Goal: Information Seeking & Learning: Find specific fact

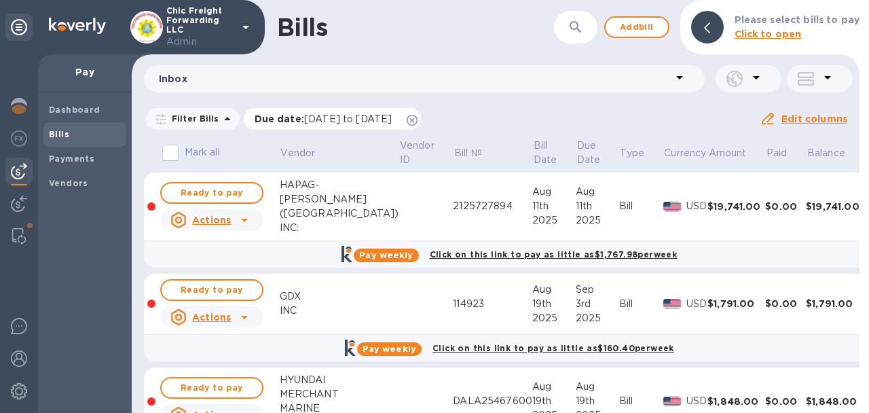
click at [417, 116] on icon at bounding box center [411, 120] width 11 height 11
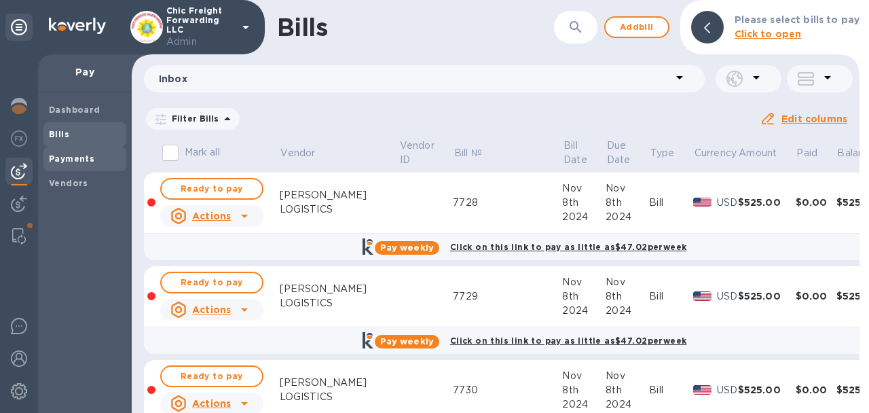
click at [78, 164] on span "Payments" at bounding box center [71, 159] width 45 height 14
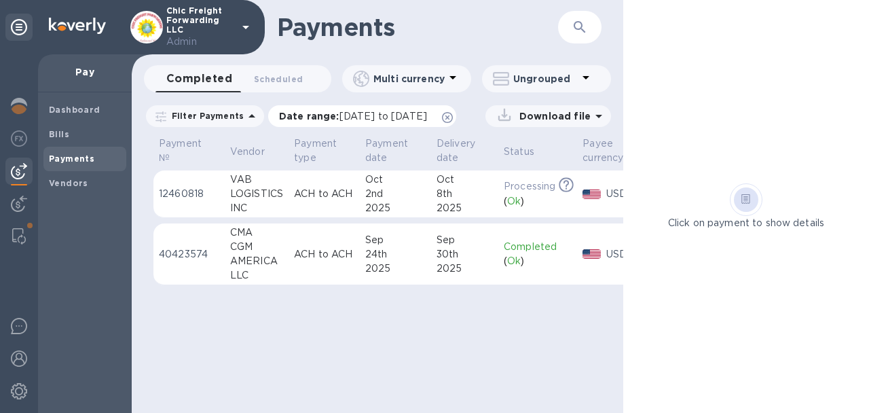
click at [453, 118] on icon at bounding box center [447, 117] width 11 height 11
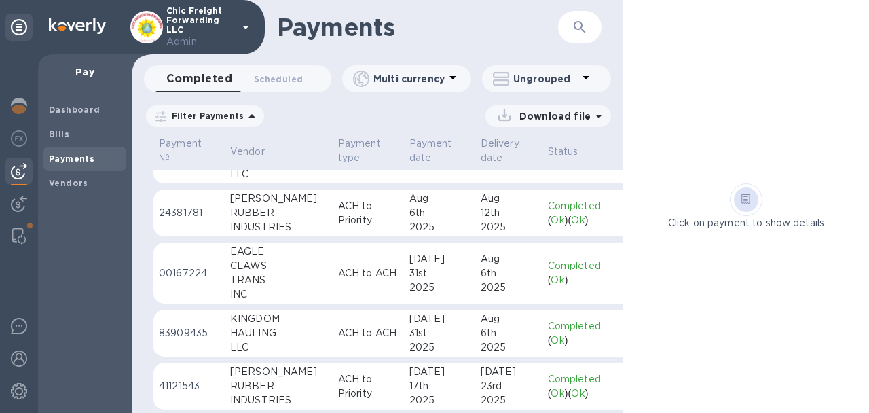
scroll to position [102, 0]
click at [333, 227] on td "ACH to Priority" at bounding box center [368, 213] width 71 height 48
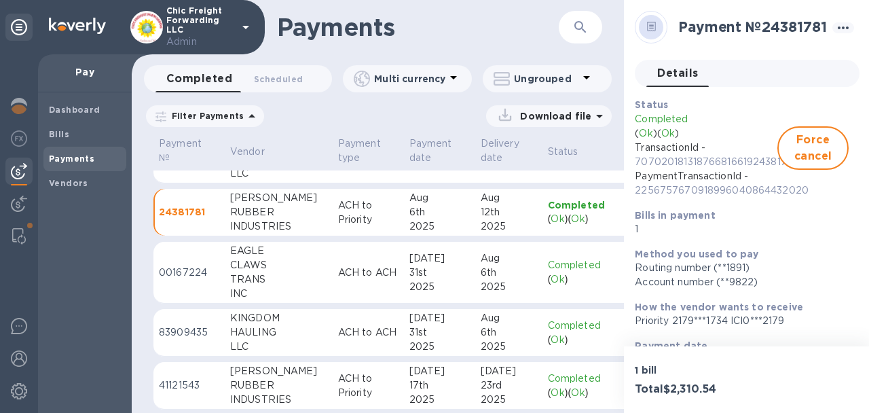
scroll to position [231, 0]
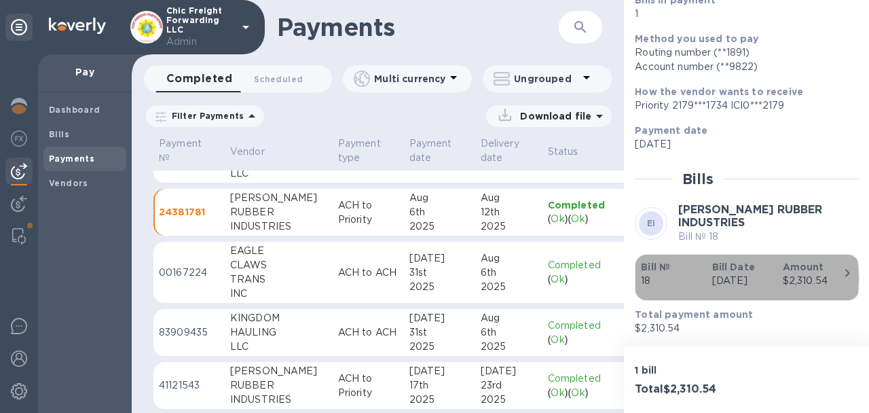
click at [706, 263] on div "Bill Date [DATE]" at bounding box center [741, 273] width 71 height 39
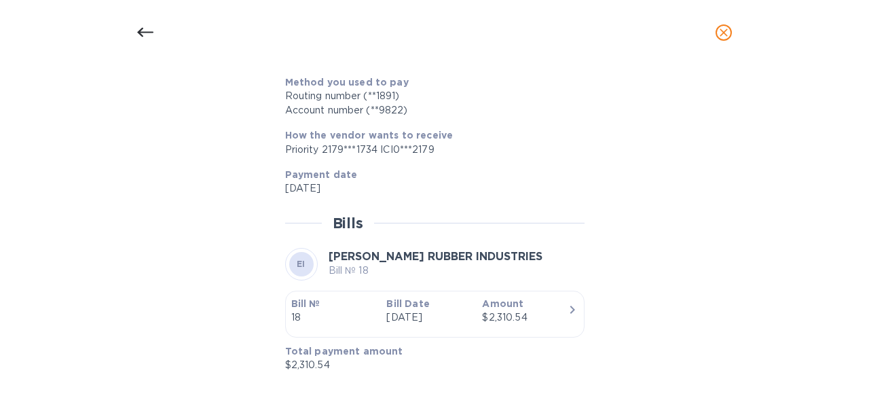
scroll to position [0, 0]
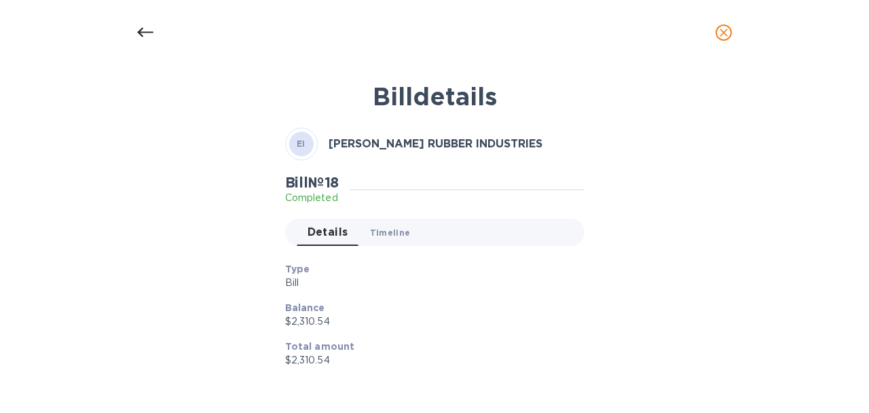
click at [389, 239] on button "Timeline 0" at bounding box center [390, 232] width 62 height 27
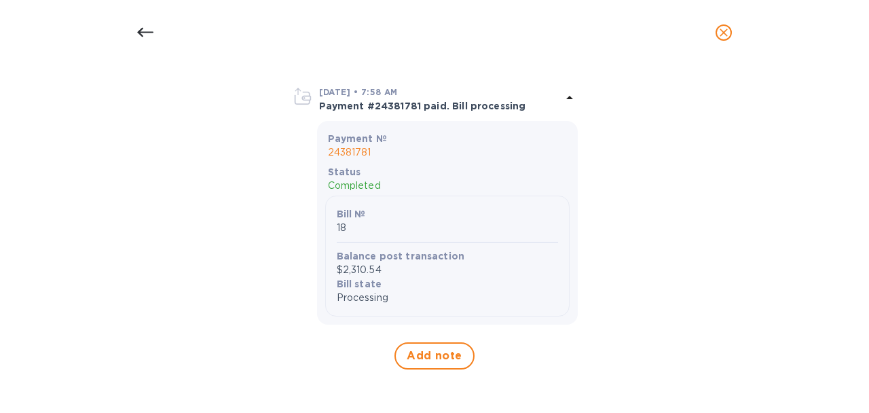
scroll to position [373, 0]
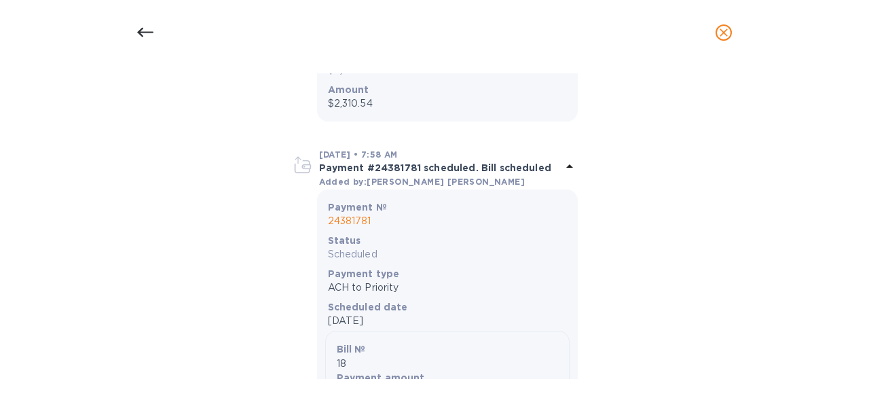
click at [143, 33] on icon at bounding box center [145, 32] width 16 height 16
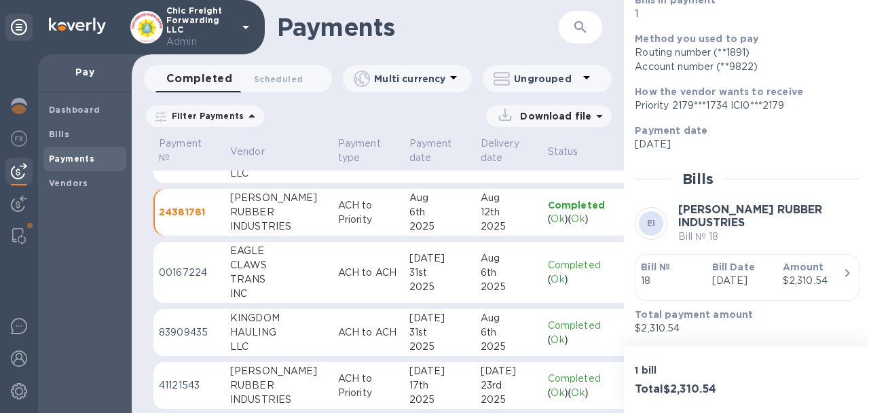
click at [571, 26] on button "button" at bounding box center [580, 27] width 33 height 33
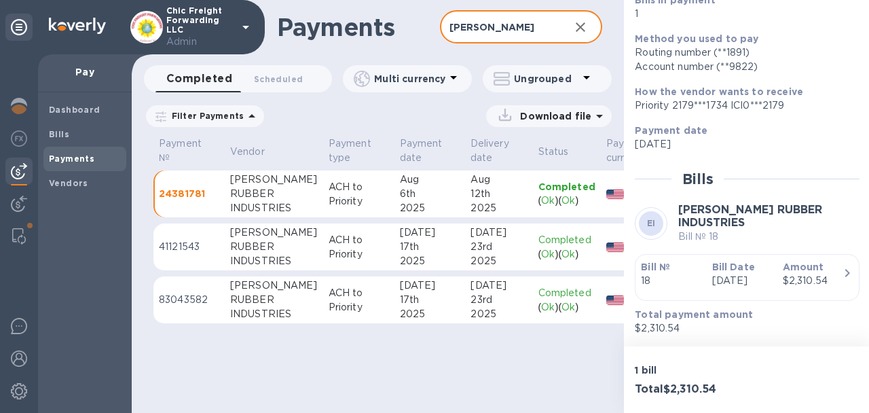
type input "[PERSON_NAME]"
click at [360, 248] on td "ACH to Priority" at bounding box center [358, 247] width 71 height 48
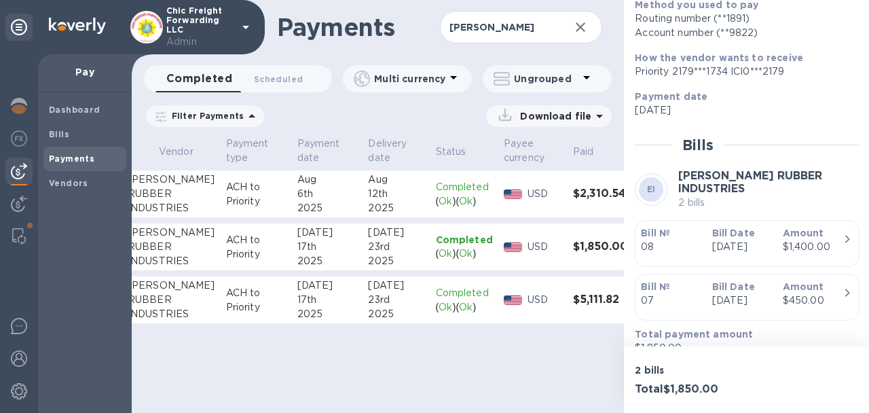
scroll to position [299, 0]
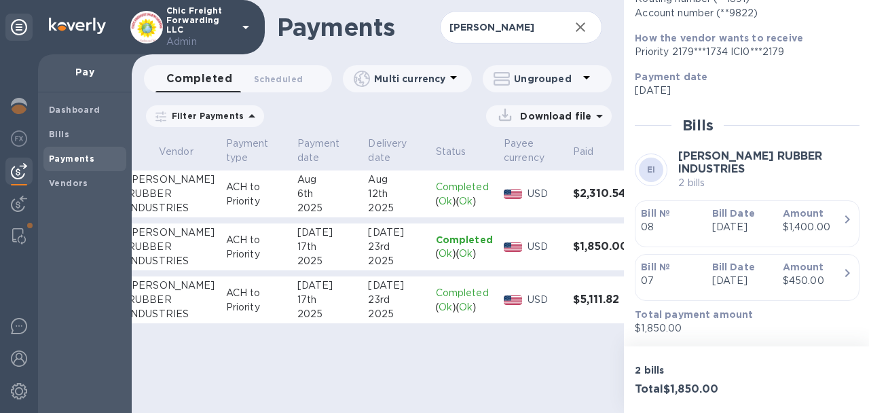
click at [732, 220] on p "[DATE]" at bounding box center [742, 227] width 60 height 14
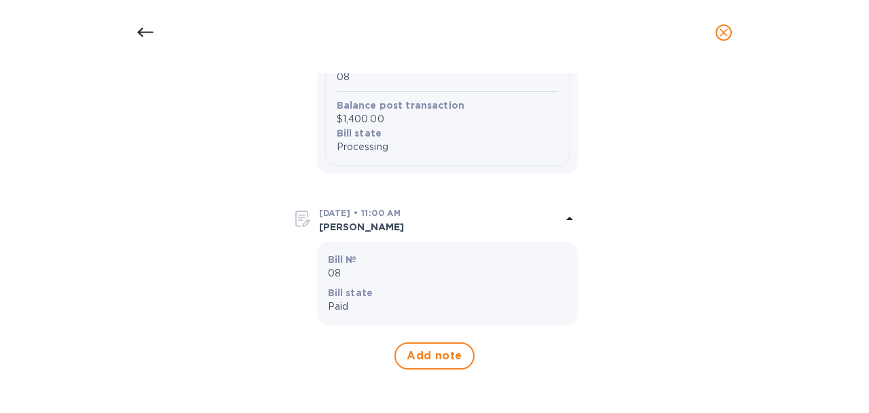
scroll to position [0, 0]
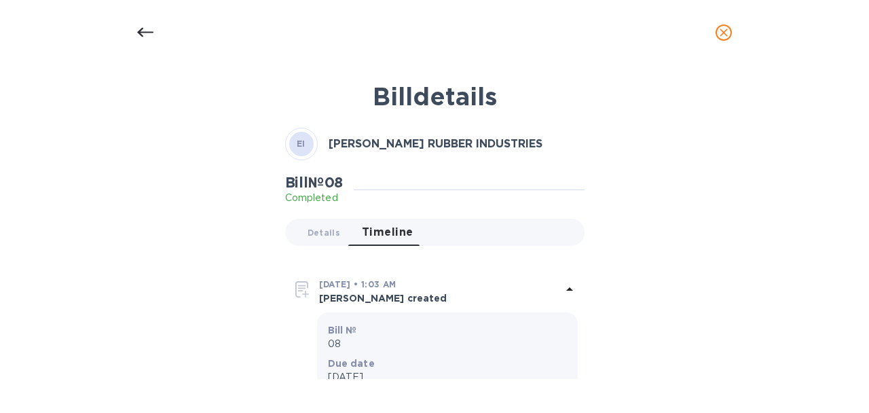
click at [137, 33] on icon at bounding box center [145, 32] width 16 height 16
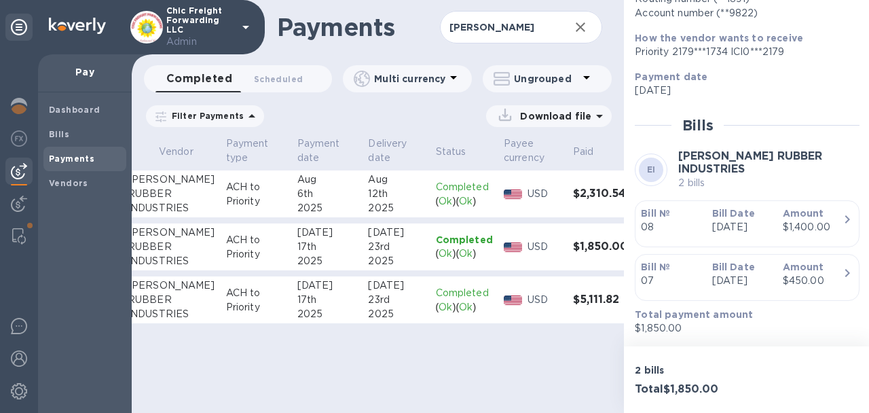
click at [511, 280] on td "USD" at bounding box center [532, 300] width 69 height 48
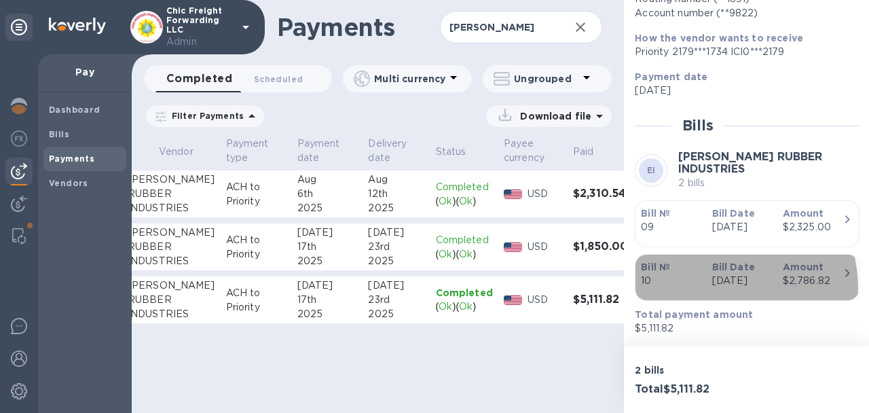
click at [708, 274] on div "Bill Date [DATE]" at bounding box center [741, 273] width 71 height 39
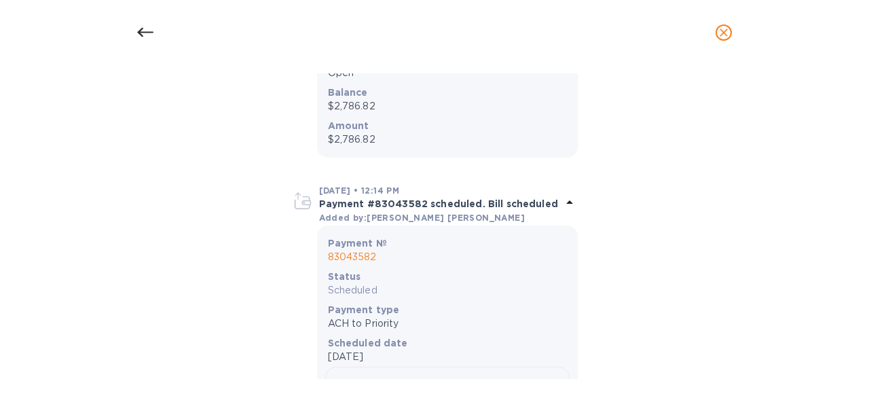
scroll to position [0, 0]
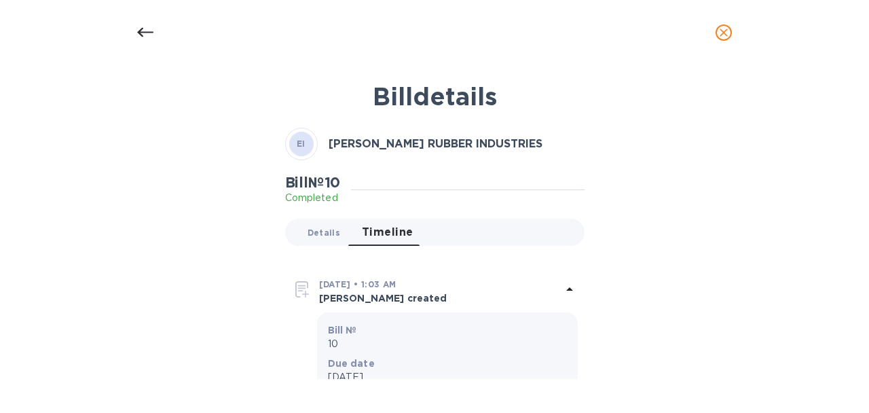
click at [328, 229] on span "Details 0" at bounding box center [323, 232] width 33 height 14
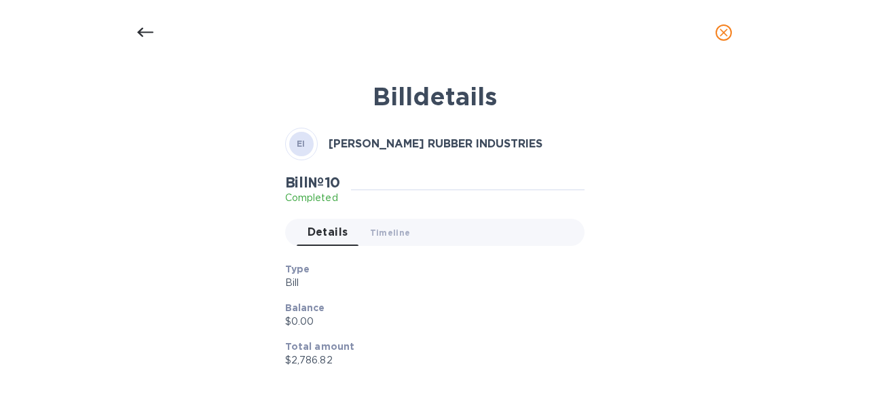
click at [138, 27] on icon at bounding box center [145, 32] width 16 height 16
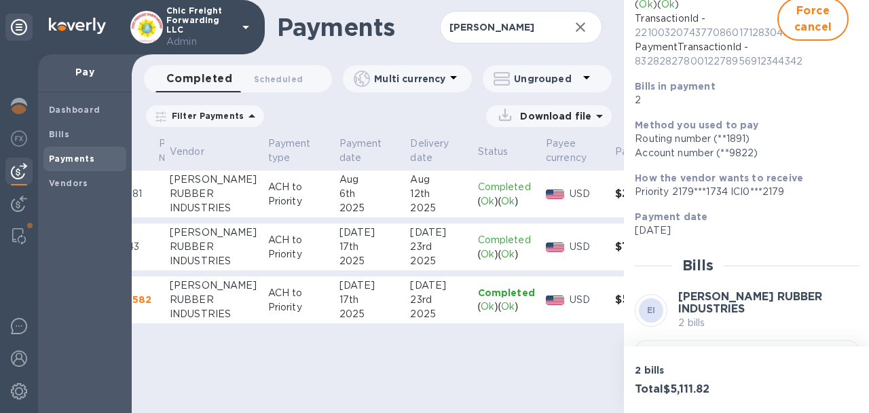
scroll to position [0, 102]
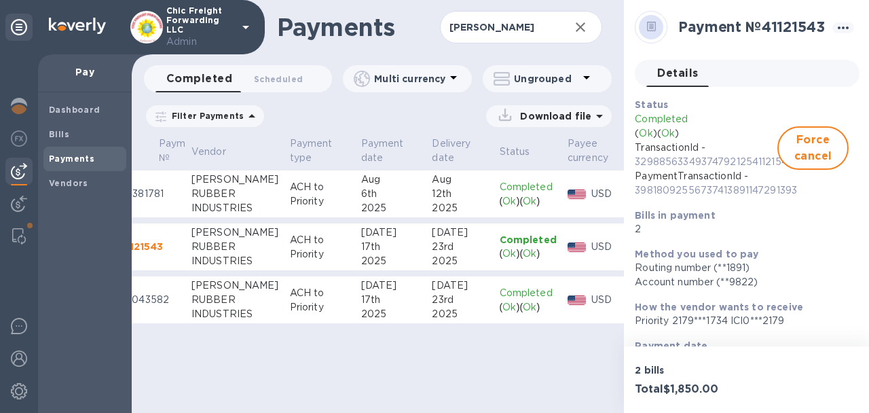
scroll to position [0, 39]
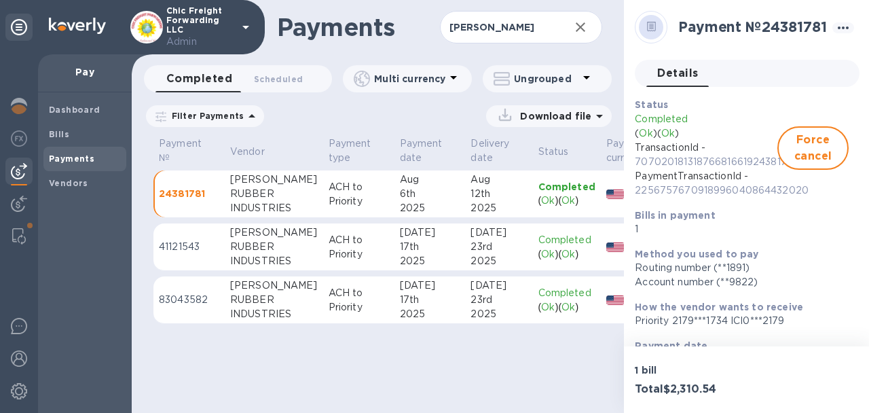
click at [77, 152] on span "Payments" at bounding box center [71, 159] width 45 height 14
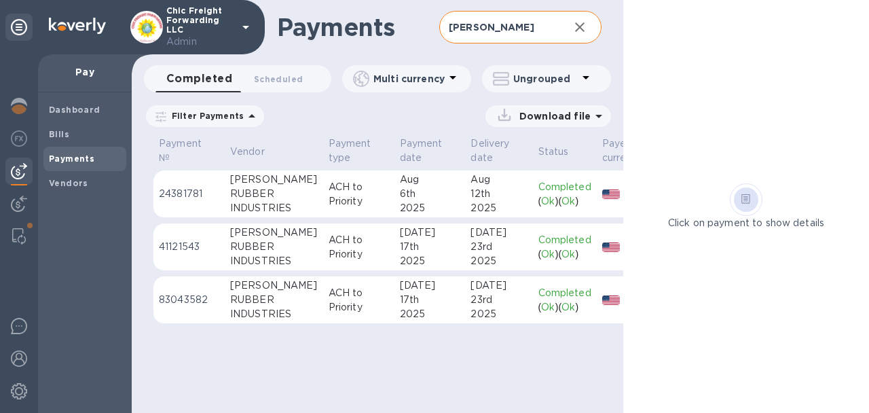
click at [542, 33] on input "[PERSON_NAME]" at bounding box center [498, 27] width 119 height 33
click at [588, 29] on button "button" at bounding box center [579, 27] width 33 height 33
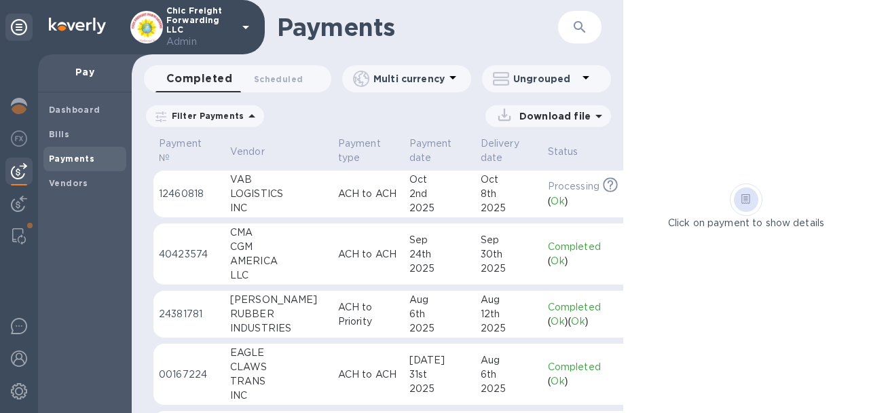
click at [251, 195] on div "LOGISTICS" at bounding box center [278, 194] width 97 height 14
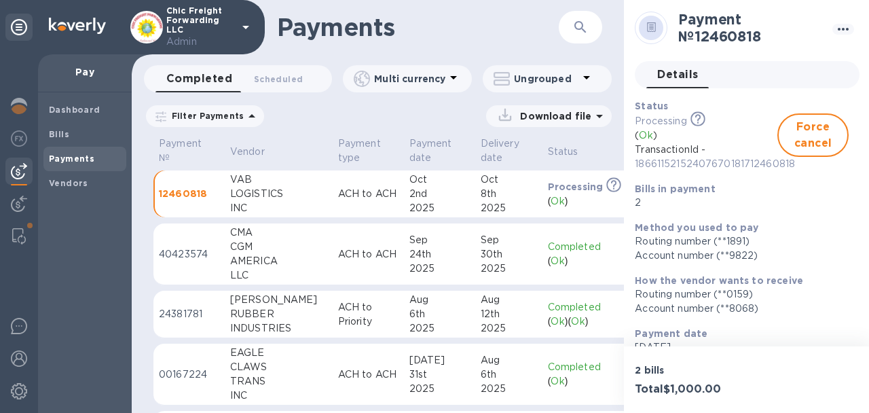
click at [259, 237] on div "CMA" at bounding box center [278, 232] width 97 height 14
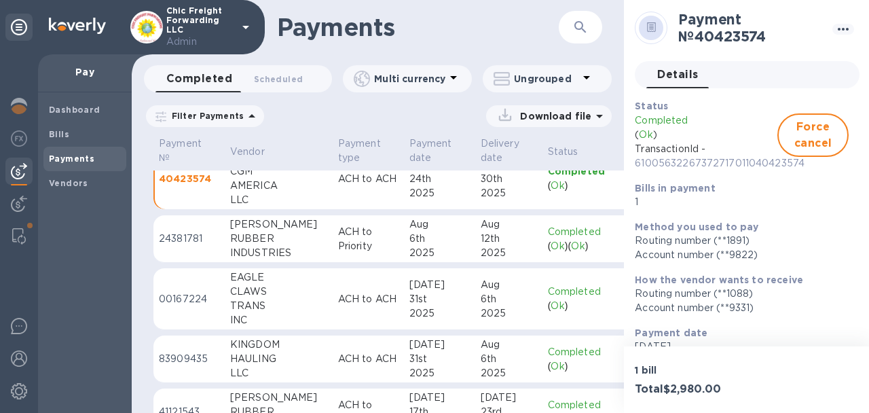
scroll to position [56, 0]
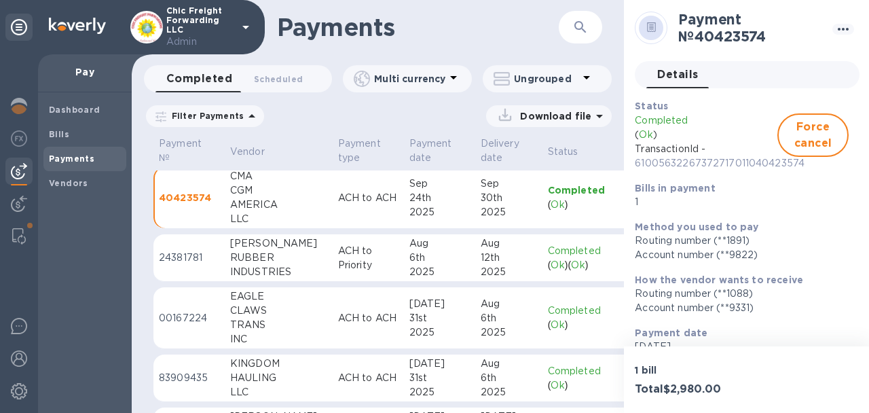
click at [246, 261] on div "RUBBER" at bounding box center [278, 257] width 97 height 14
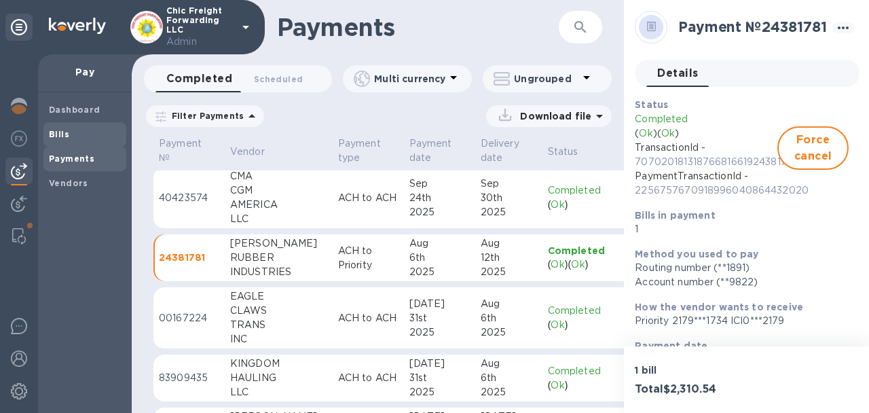
click at [70, 131] on span "Bills" at bounding box center [85, 135] width 72 height 14
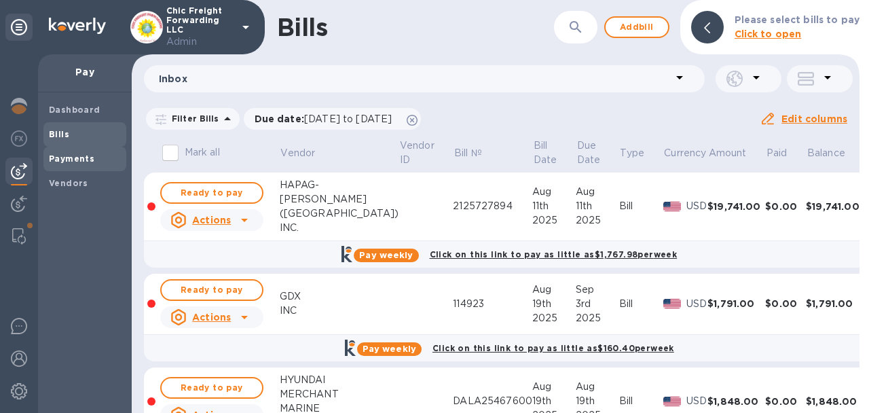
click at [69, 163] on b "Payments" at bounding box center [71, 158] width 45 height 10
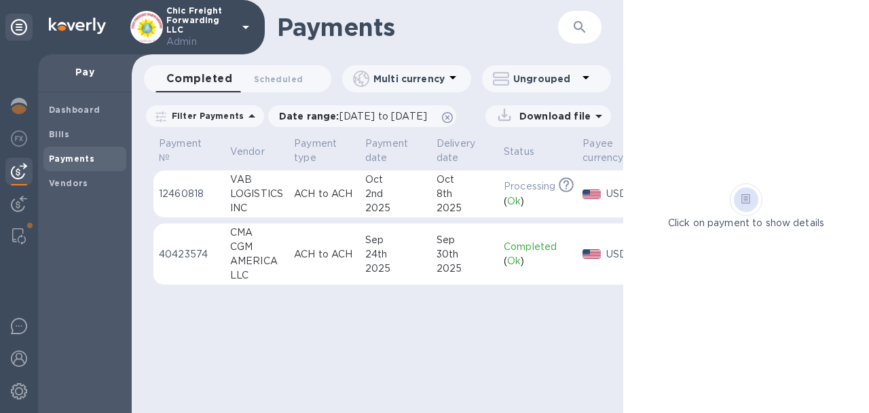
click at [231, 176] on div "VAB" at bounding box center [256, 179] width 53 height 14
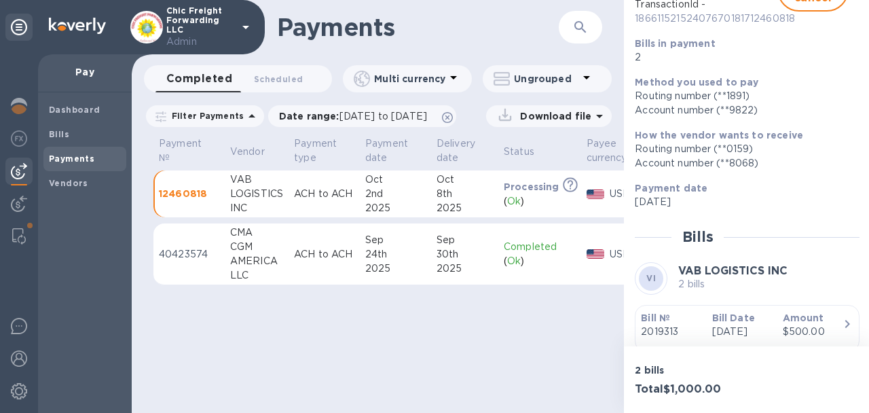
scroll to position [278, 0]
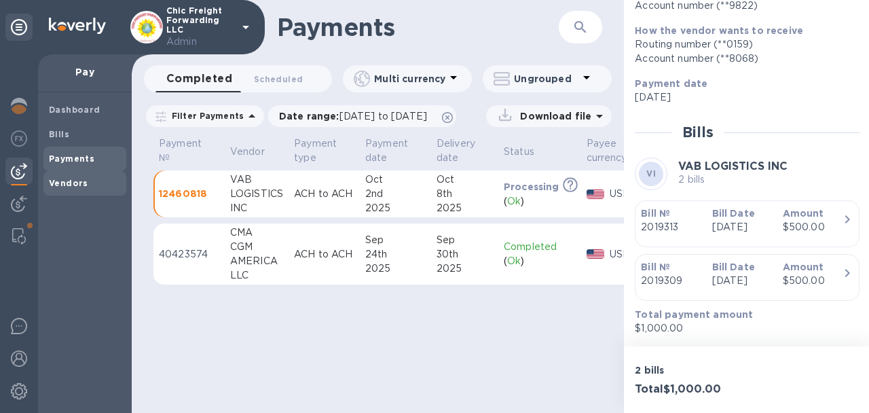
click at [100, 176] on span "Vendors" at bounding box center [85, 183] width 72 height 14
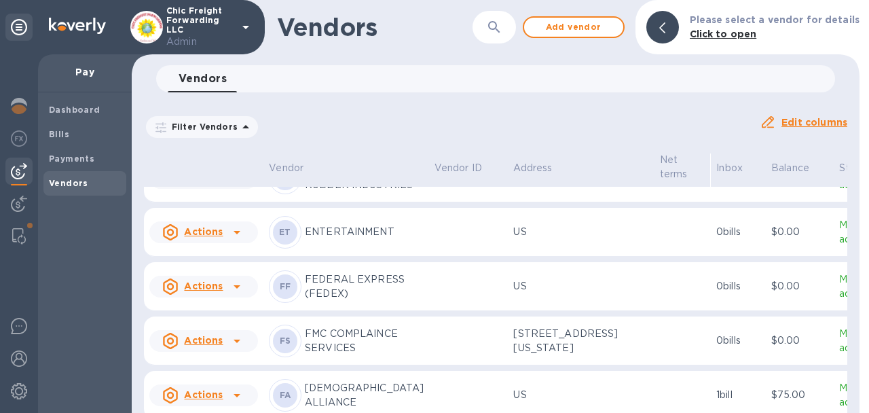
scroll to position [726, 0]
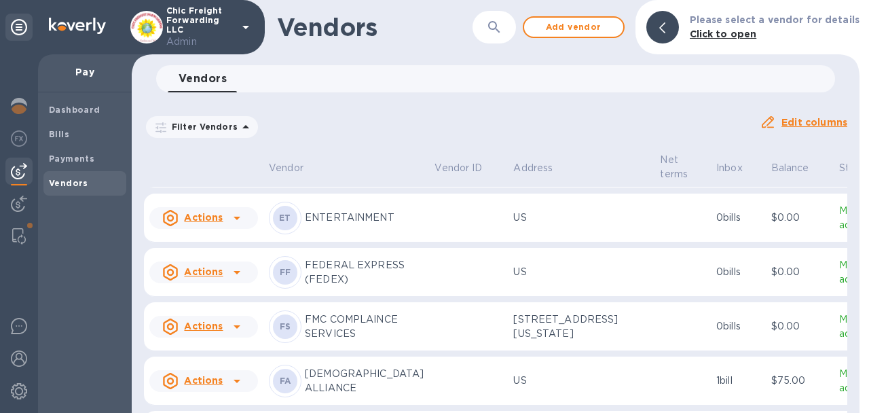
click at [429, 188] on td at bounding box center [468, 163] width 79 height 49
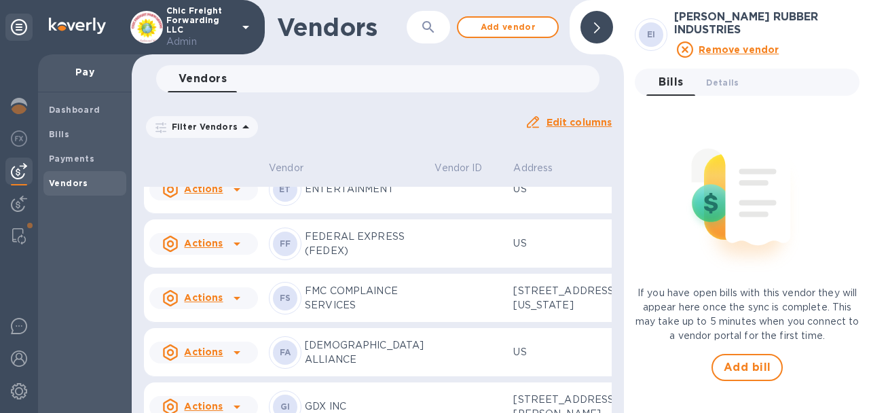
click at [429, 159] on td at bounding box center [468, 135] width 79 height 49
click at [734, 75] on span "Details 0" at bounding box center [722, 82] width 33 height 14
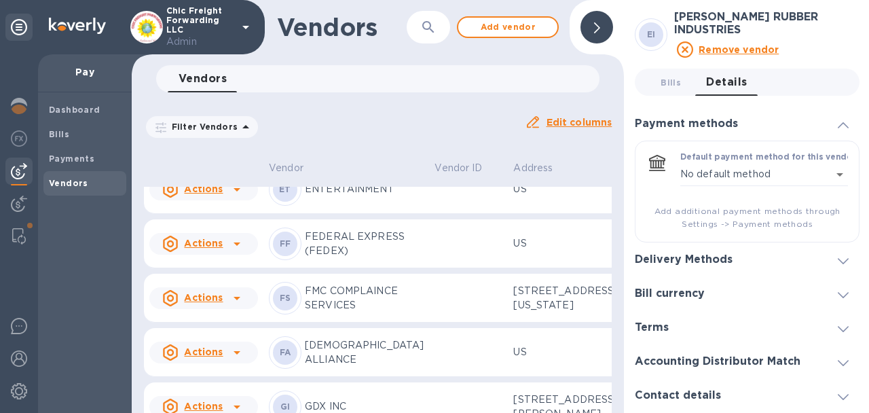
scroll to position [39, 0]
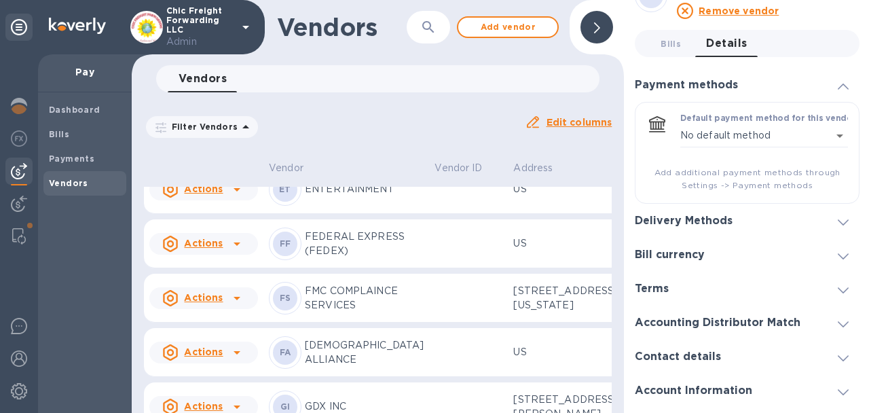
click at [700, 238] on div "Bill currency" at bounding box center [746, 255] width 225 height 34
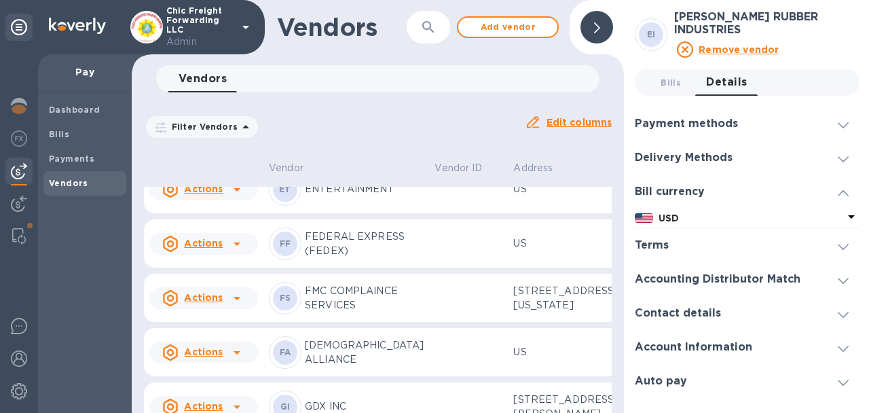
click at [682, 245] on div at bounding box center [747, 245] width 136 height 1
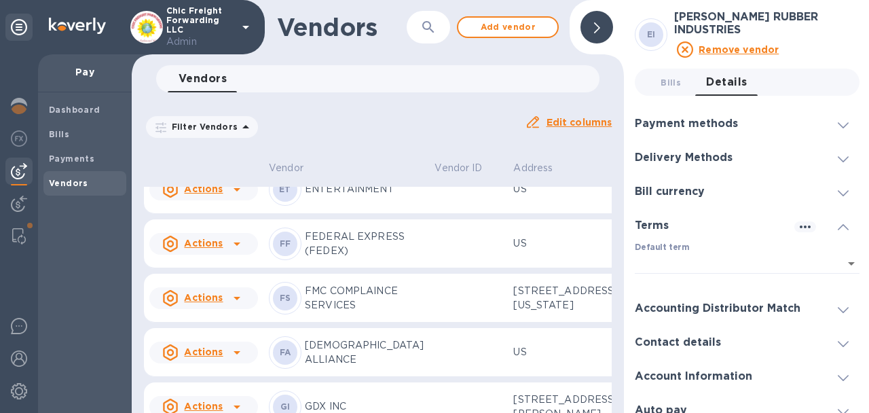
click at [682, 302] on h3 "Accounting Distributor Match" at bounding box center [717, 308] width 166 height 13
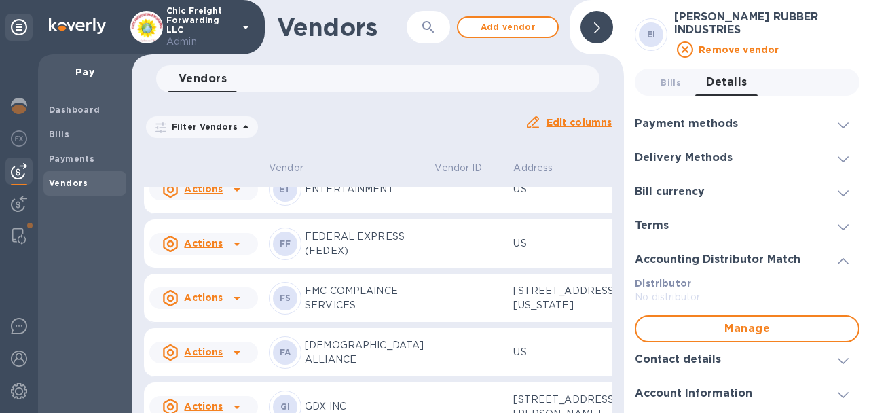
scroll to position [22, 0]
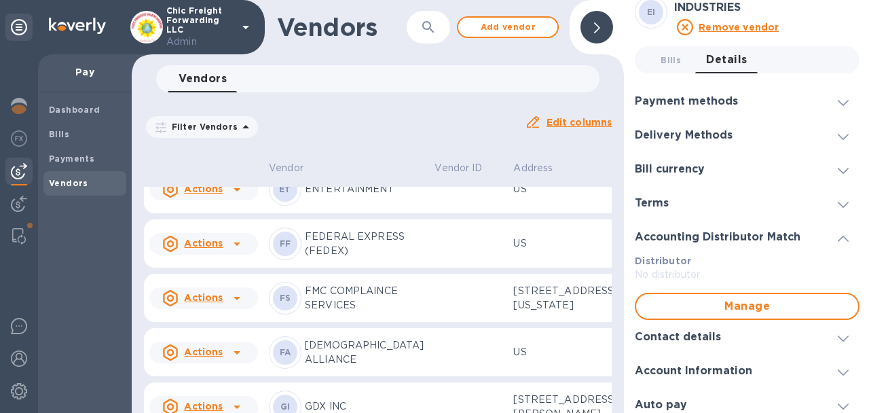
click at [681, 330] on h3 "Contact details" at bounding box center [677, 336] width 86 height 13
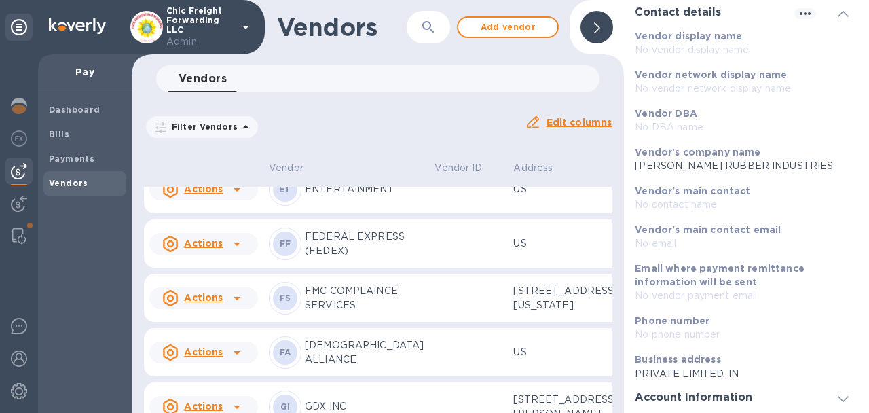
scroll to position [307, 0]
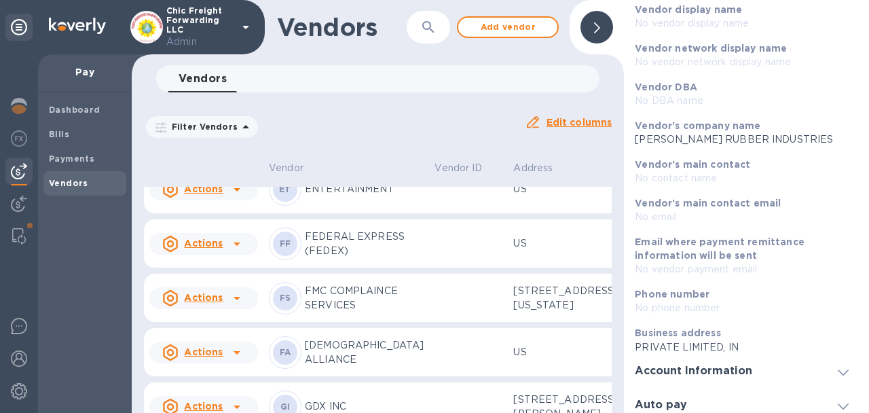
click at [703, 364] on h3 "Account Information" at bounding box center [692, 370] width 117 height 13
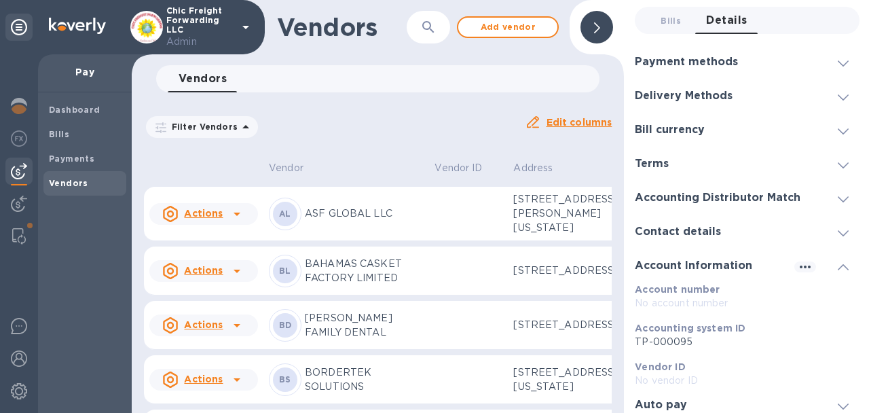
click at [599, 23] on icon at bounding box center [597, 27] width 6 height 11
